Goal: Task Accomplishment & Management: Complete application form

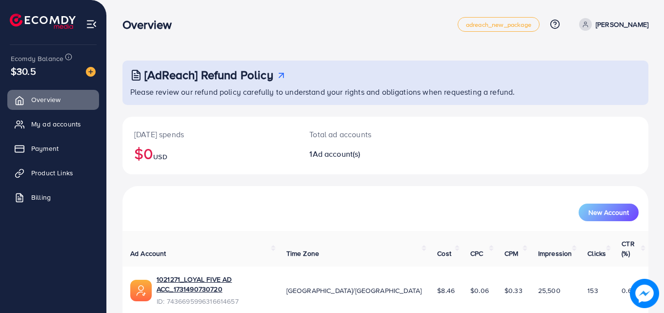
scroll to position [23, 0]
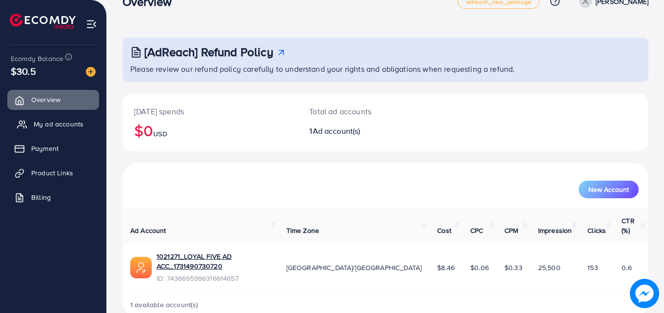
click at [68, 119] on span "My ad accounts" at bounding box center [59, 124] width 50 height 10
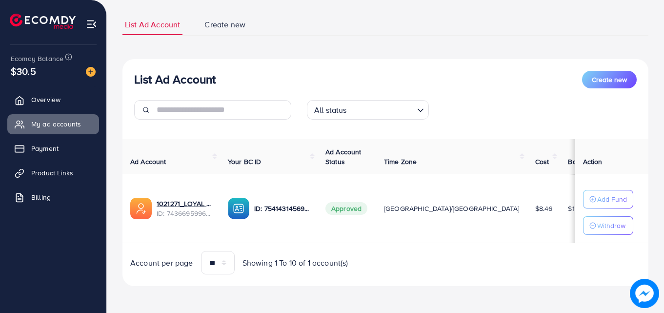
scroll to position [59, 0]
click at [52, 173] on span "Product Links" at bounding box center [55, 173] width 42 height 10
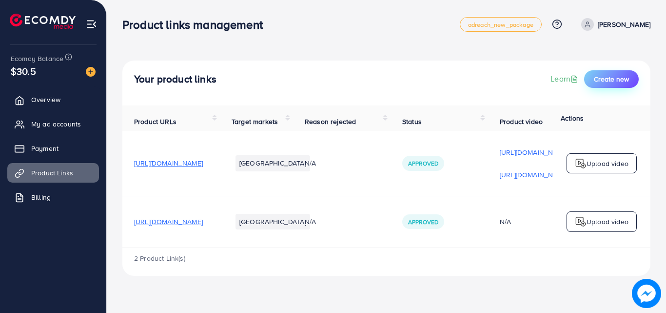
click at [615, 78] on span "Create new" at bounding box center [611, 79] width 35 height 10
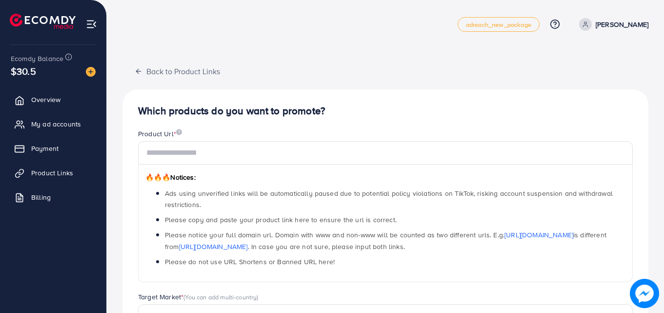
click at [278, 165] on div "🔥🔥🔥 Notices: Ads using unverified links will be automatically paused due to pot…" at bounding box center [385, 223] width 495 height 118
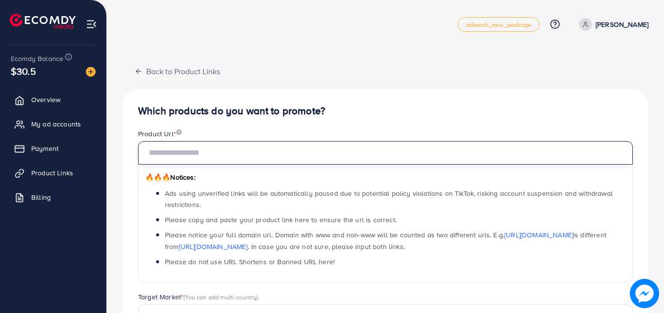
click at [277, 157] on input "text" at bounding box center [385, 152] width 495 height 23
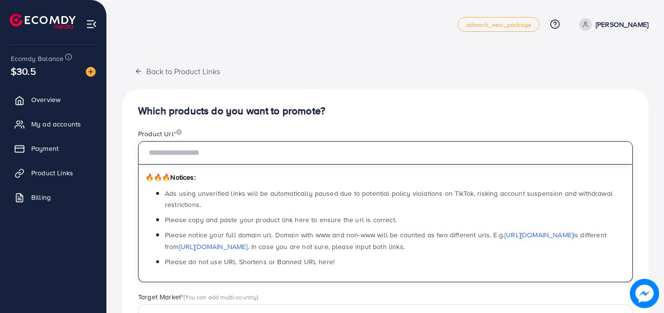
paste input "**********"
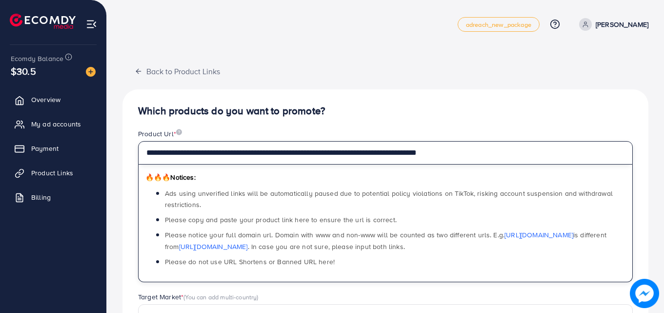
type input "**********"
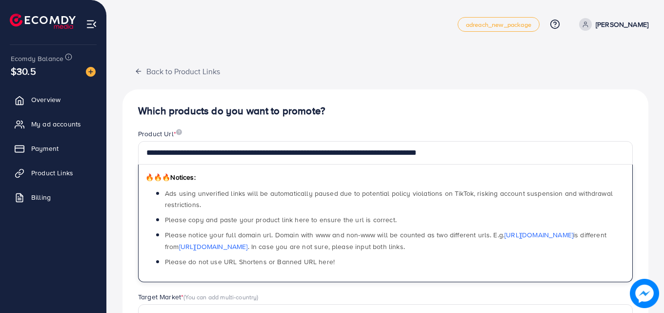
click at [351, 121] on div "**********" at bounding box center [385, 311] width 526 height 444
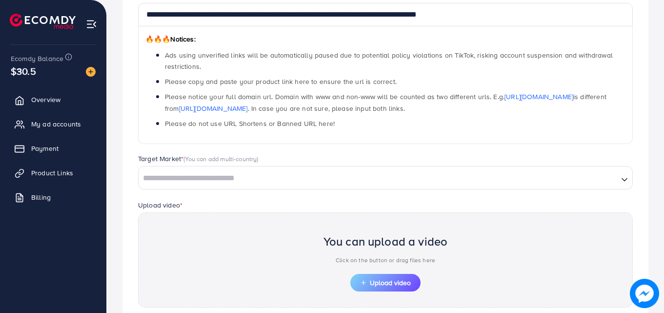
scroll to position [146, 0]
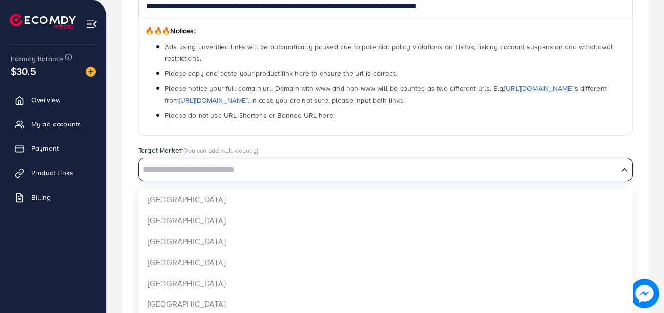
click at [360, 168] on input "Search for option" at bounding box center [377, 169] width 477 height 15
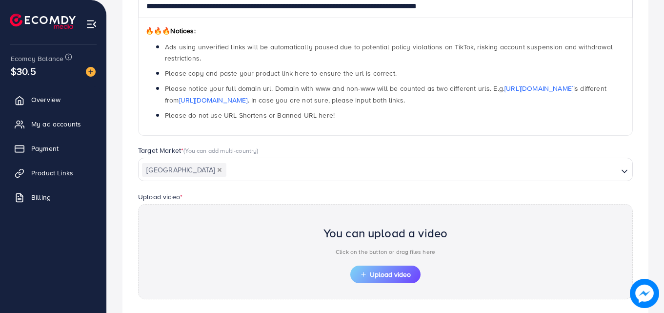
drag, startPoint x: 274, startPoint y: 218, endPoint x: 274, endPoint y: 211, distance: 6.8
click at [274, 218] on div "**********" at bounding box center [385, 165] width 526 height 444
click at [251, 217] on div "You can upload a video Click on the button or drag files here Upload video" at bounding box center [385, 251] width 495 height 95
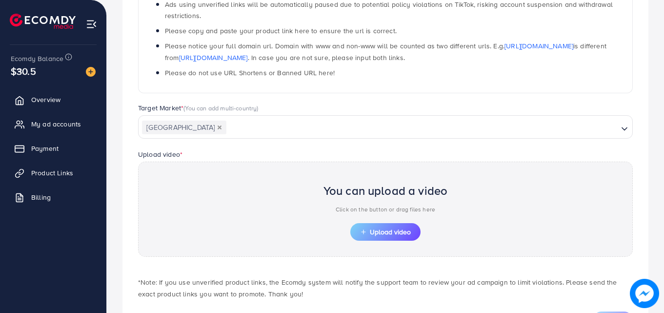
scroll to position [236, 0]
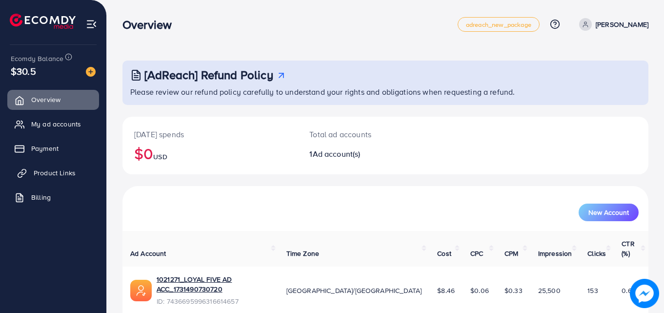
click at [20, 177] on icon at bounding box center [22, 173] width 10 height 10
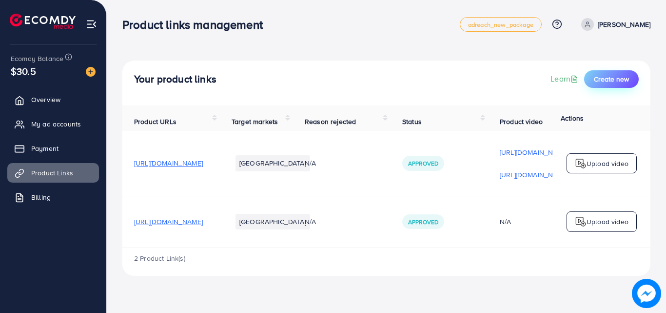
click at [613, 71] on button "Create new" at bounding box center [611, 79] width 55 height 18
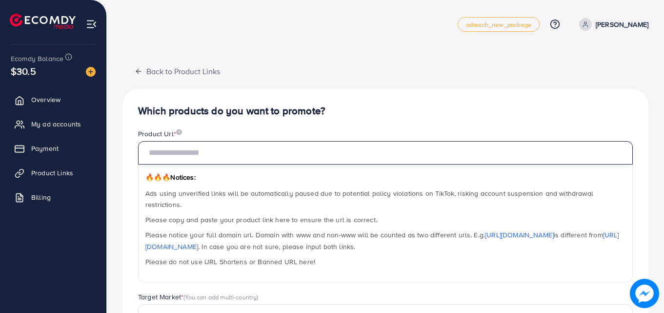
click at [241, 145] on input "text" at bounding box center [385, 152] width 495 height 23
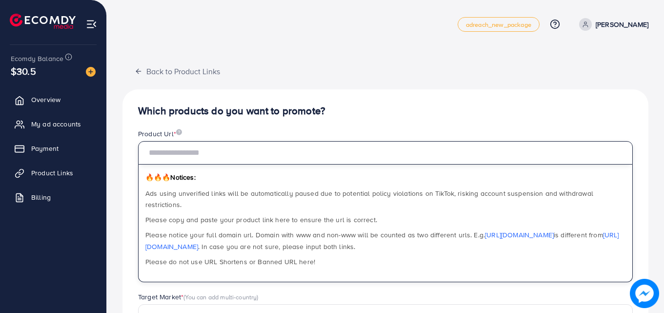
paste input "**********"
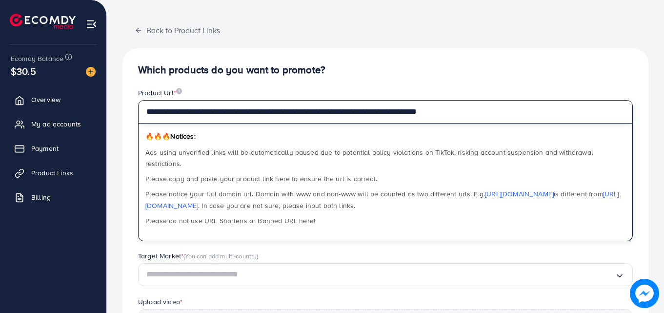
scroll to position [45, 0]
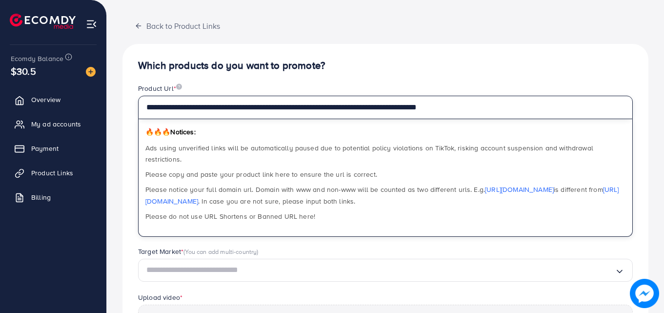
type input "**********"
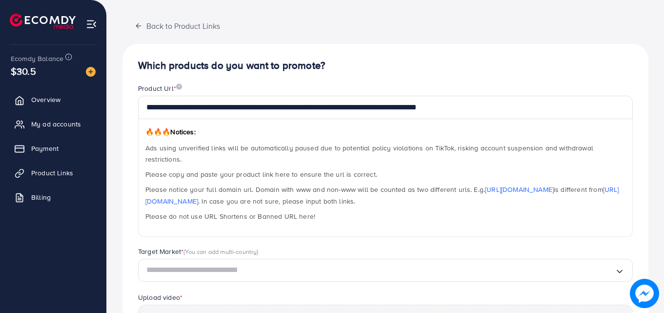
click at [422, 125] on div "🔥🔥🔥 Notices: Ads using unverified links will be automatically paused due to pot…" at bounding box center [385, 178] width 495 height 118
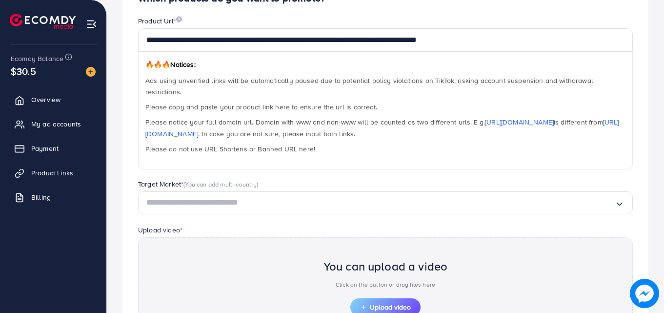
scroll to position [146, 0]
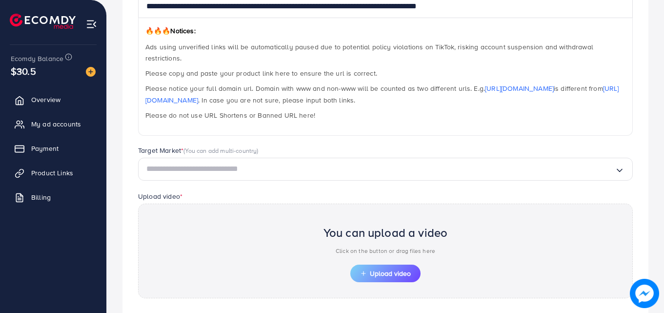
click at [208, 161] on input "Search for option" at bounding box center [380, 168] width 468 height 15
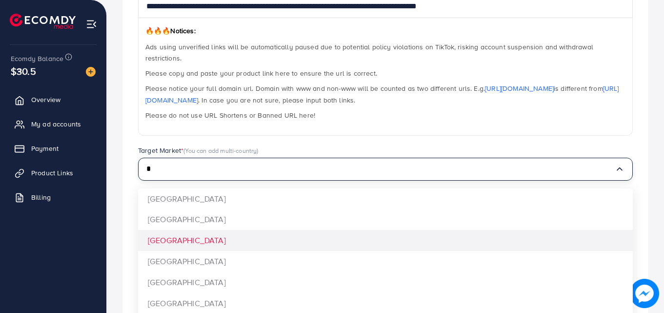
type input "*"
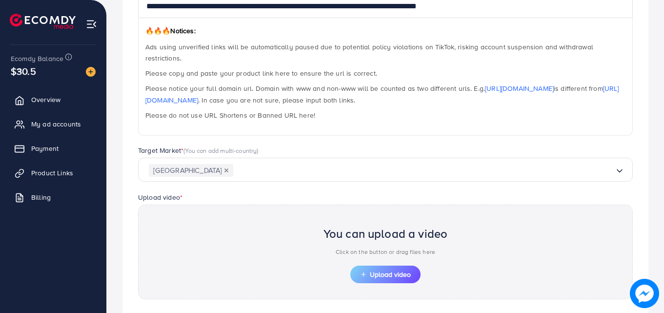
click at [193, 224] on div "**********" at bounding box center [385, 165] width 526 height 444
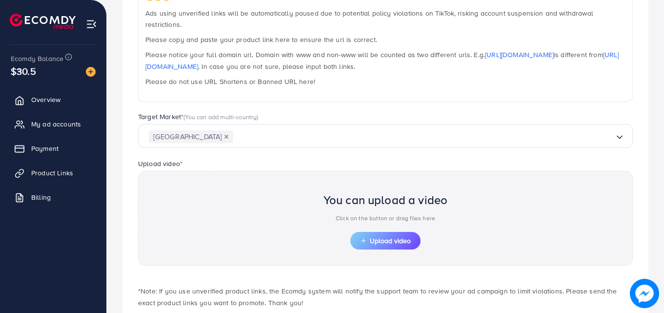
scroll to position [225, 0]
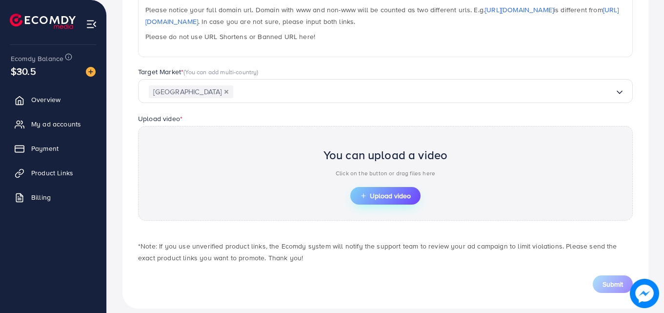
click at [405, 192] on span "Upload video" at bounding box center [385, 195] width 51 height 7
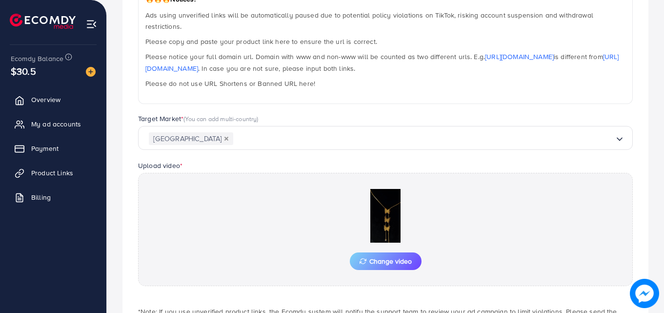
scroll to position [243, 0]
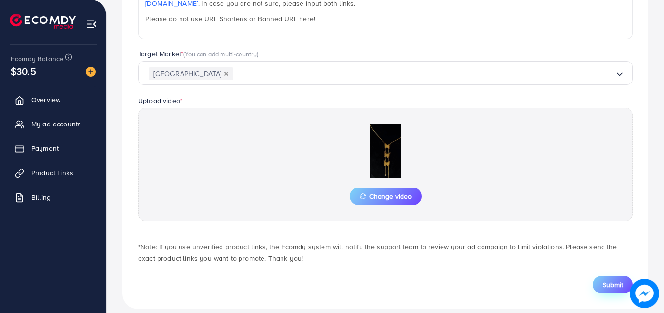
click at [603, 279] on span "Submit" at bounding box center [612, 284] width 20 height 10
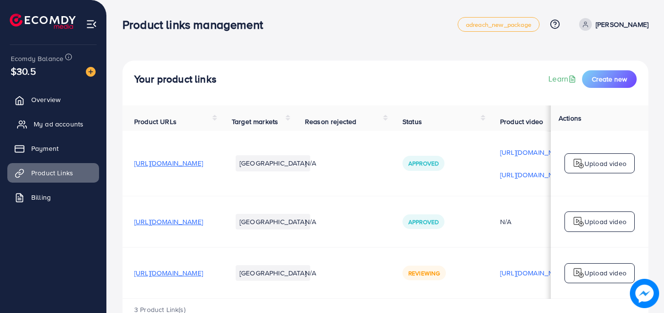
click at [58, 127] on span "My ad accounts" at bounding box center [59, 124] width 50 height 10
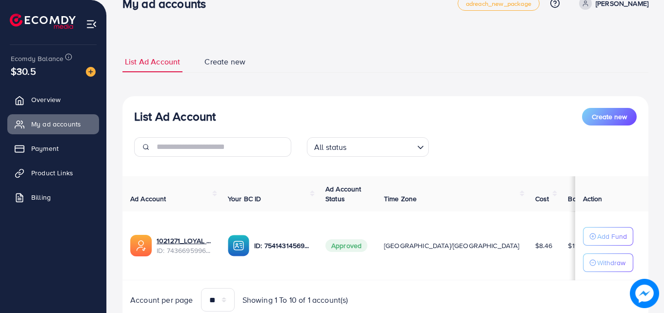
scroll to position [59, 0]
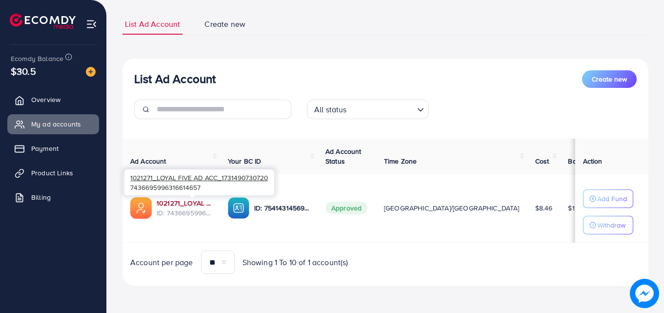
click at [172, 199] on link "1021271_LOYAL FIVE AD ACC_1731490730720" at bounding box center [185, 203] width 56 height 10
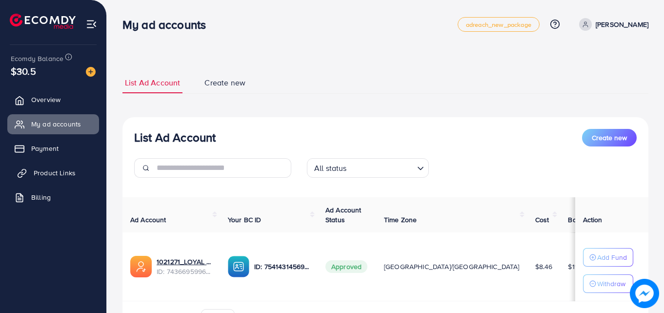
click at [39, 174] on span "Product Links" at bounding box center [55, 173] width 42 height 10
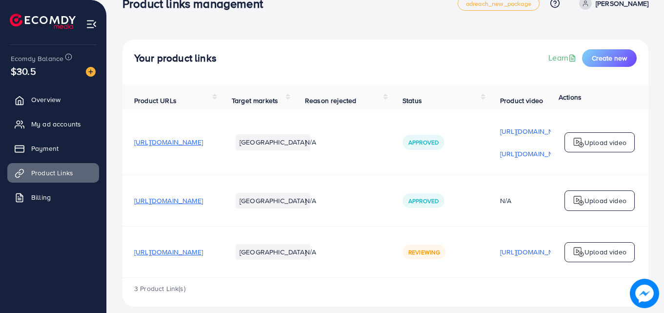
scroll to position [36, 0]
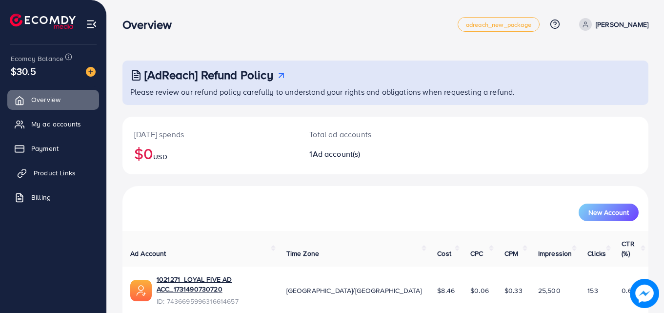
click at [72, 172] on span "Product Links" at bounding box center [55, 173] width 42 height 10
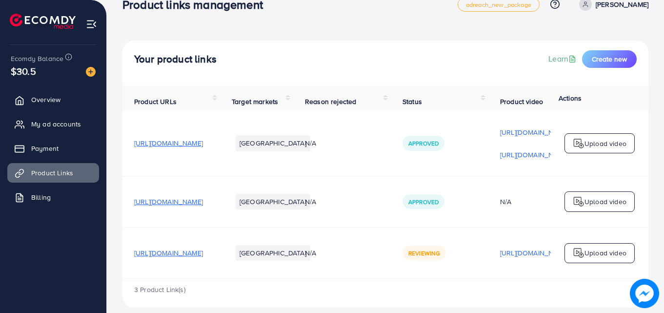
scroll to position [36, 0]
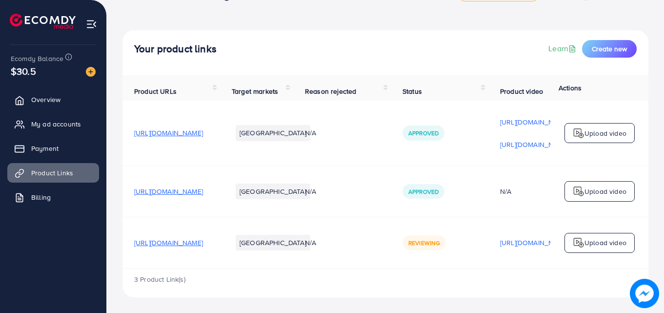
click at [203, 239] on span "[URL][DOMAIN_NAME]" at bounding box center [168, 243] width 69 height 10
